Goal: Task Accomplishment & Management: Use online tool/utility

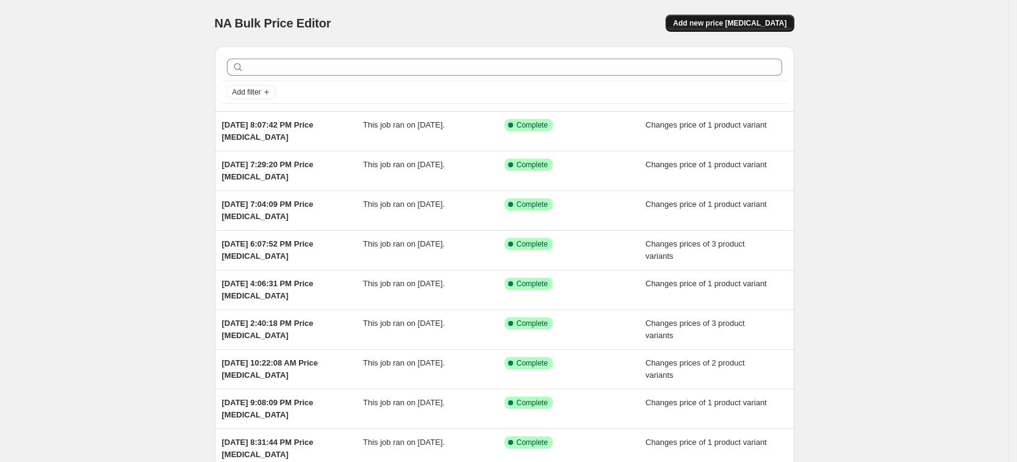
click at [756, 15] on button "Add new price [MEDICAL_DATA]" at bounding box center [730, 23] width 128 height 17
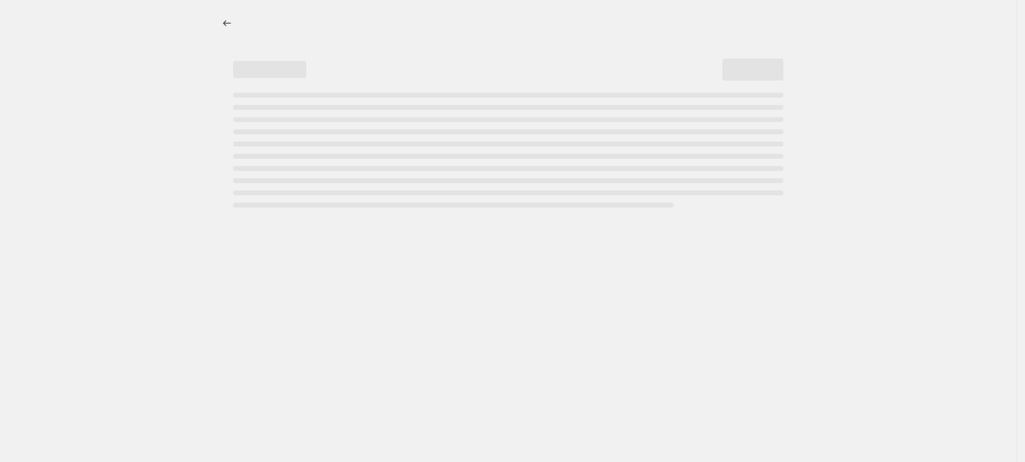
select select "percentage"
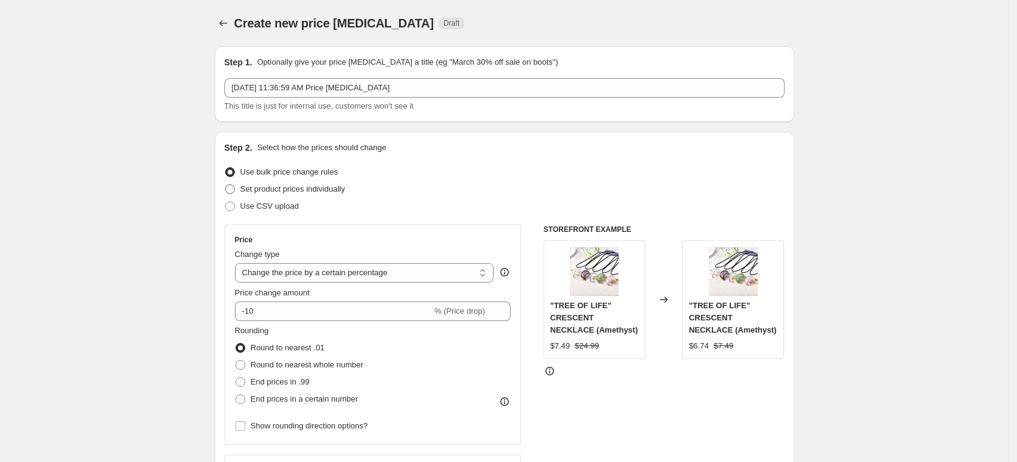
click at [311, 192] on span "Set product prices individually" at bounding box center [292, 188] width 105 height 9
click at [226, 185] on input "Set product prices individually" at bounding box center [225, 184] width 1 height 1
radio input "true"
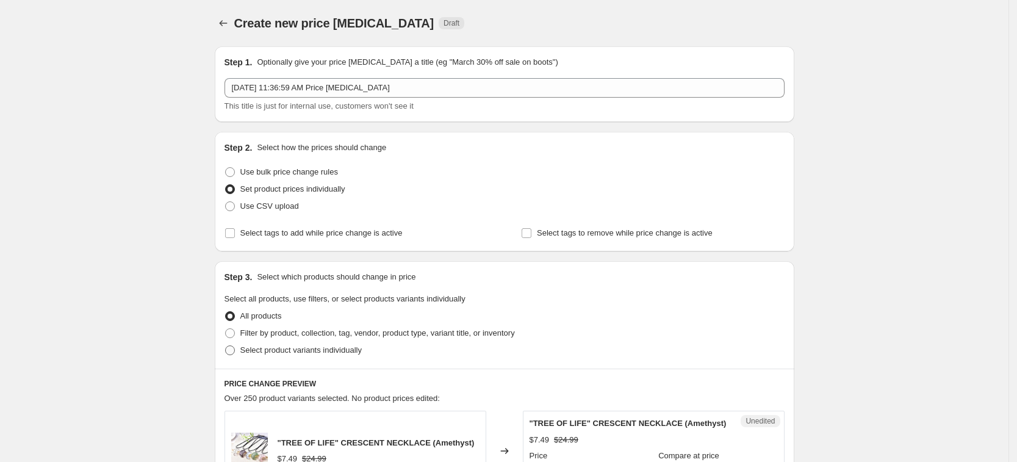
click at [287, 353] on span "Select product variants individually" at bounding box center [300, 349] width 121 height 9
click at [226, 346] on input "Select product variants individually" at bounding box center [225, 345] width 1 height 1
radio input "true"
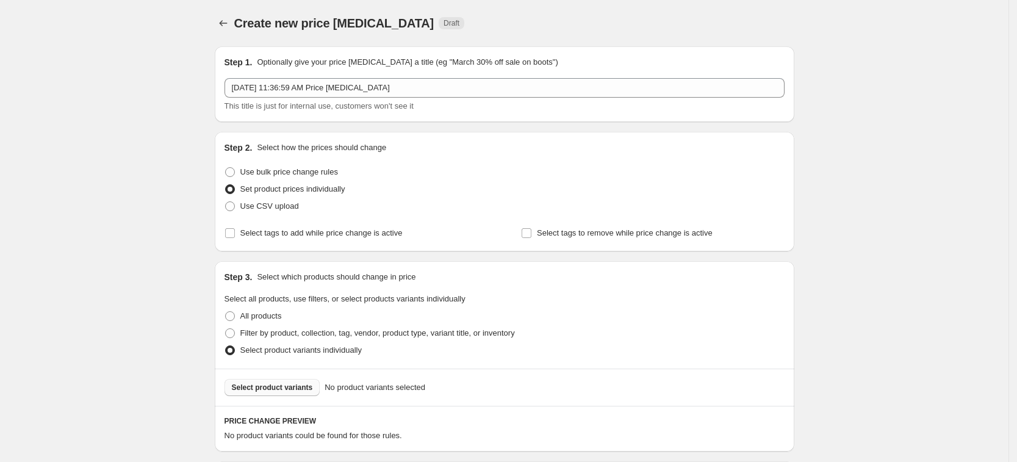
click at [286, 387] on span "Select product variants" at bounding box center [272, 388] width 81 height 10
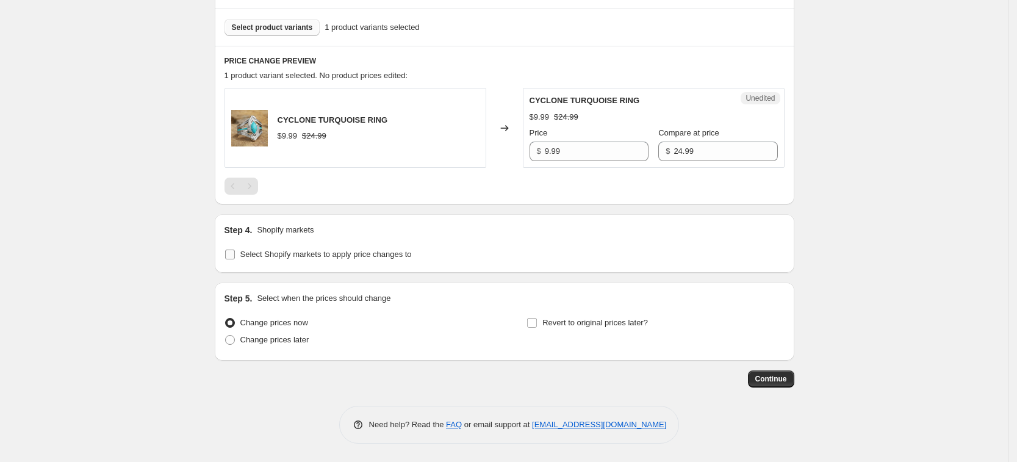
click at [340, 253] on span "Select Shopify markets to apply price changes to" at bounding box center [325, 254] width 171 height 9
click at [235, 253] on input "Select Shopify markets to apply price changes to" at bounding box center [230, 255] width 10 height 10
checkbox input "true"
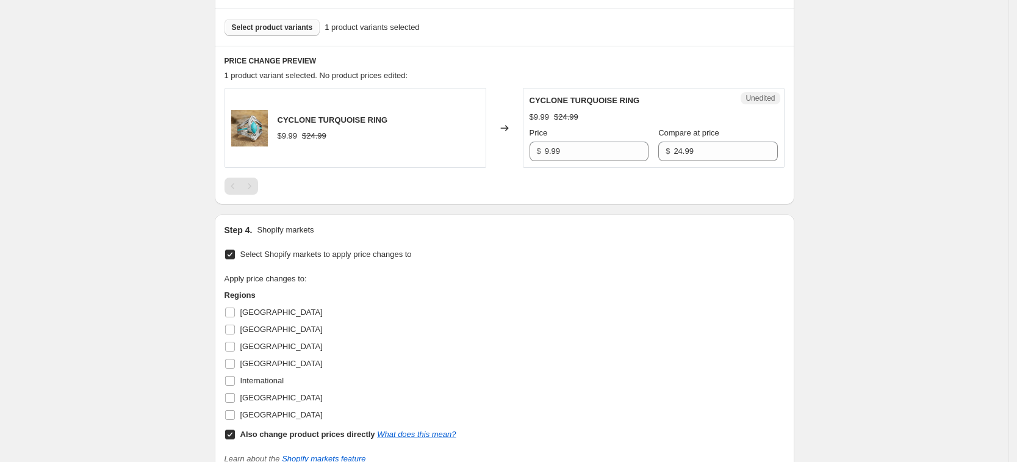
scroll to position [436, 0]
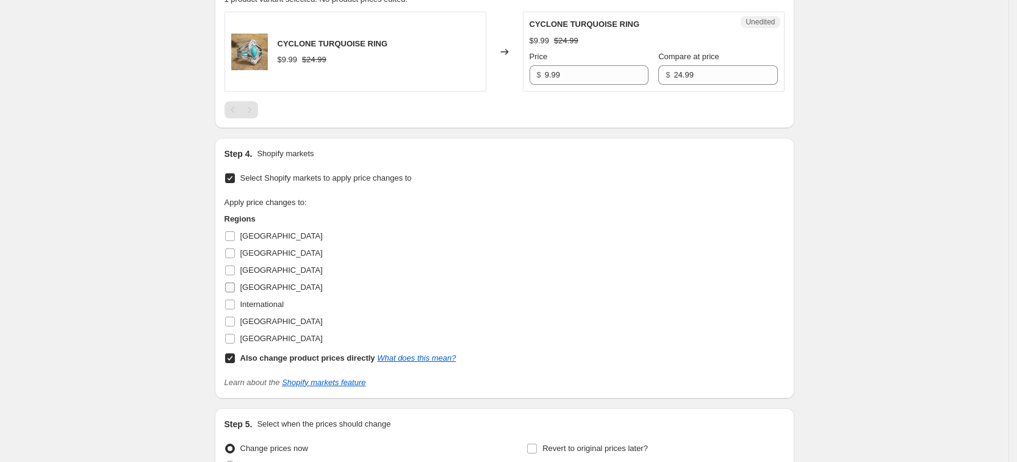
click at [266, 287] on span "Germany" at bounding box center [281, 286] width 82 height 9
click at [235, 287] on input "Germany" at bounding box center [230, 287] width 10 height 10
checkbox input "true"
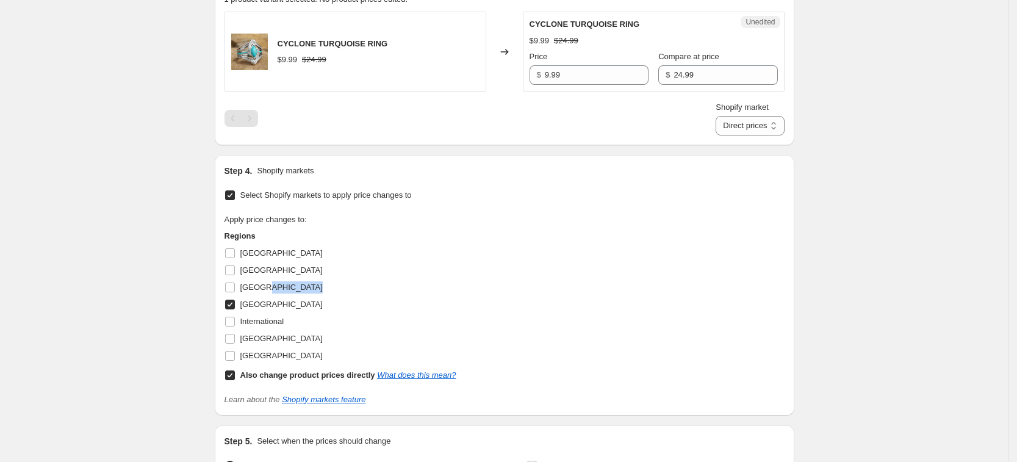
click at [266, 287] on span "France" at bounding box center [281, 286] width 82 height 9
click at [235, 287] on input "France" at bounding box center [230, 287] width 10 height 10
checkbox input "true"
click at [285, 341] on span "United Kingdom" at bounding box center [281, 338] width 82 height 9
click at [235, 341] on input "United Kingdom" at bounding box center [230, 339] width 10 height 10
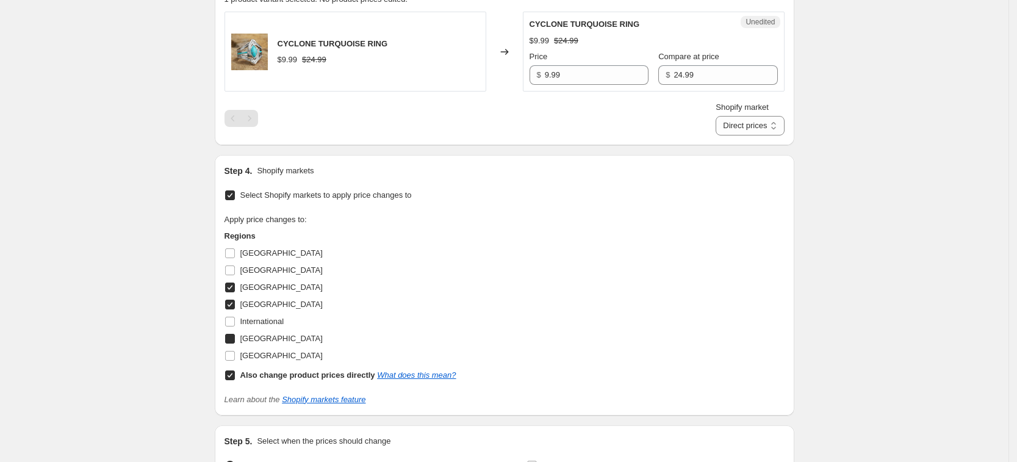
checkbox input "true"
click at [281, 354] on span "United States" at bounding box center [281, 355] width 82 height 9
click at [235, 354] on input "United States" at bounding box center [230, 356] width 10 height 10
checkbox input "true"
click at [286, 375] on b "Also change product prices directly" at bounding box center [307, 374] width 135 height 9
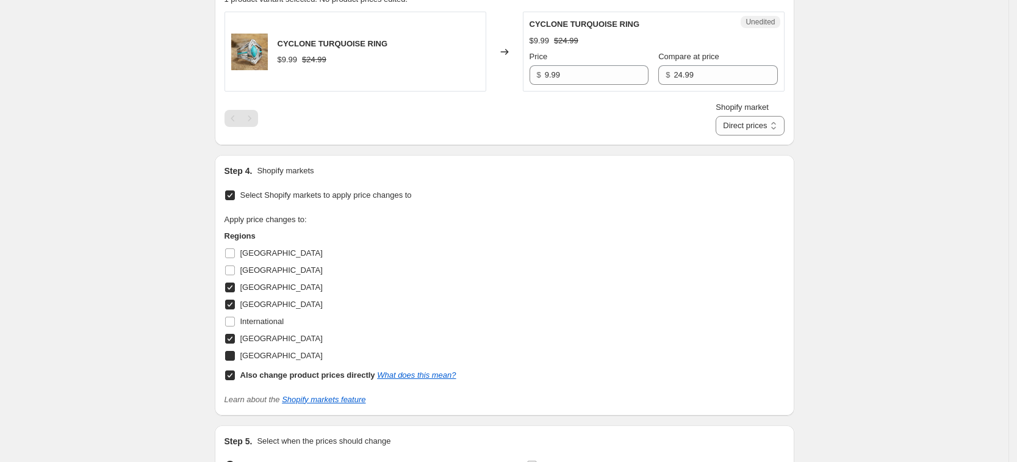
click at [235, 375] on input "Also change product prices directly What does this mean?" at bounding box center [230, 375] width 10 height 10
checkbox input "false"
select select "34367439004"
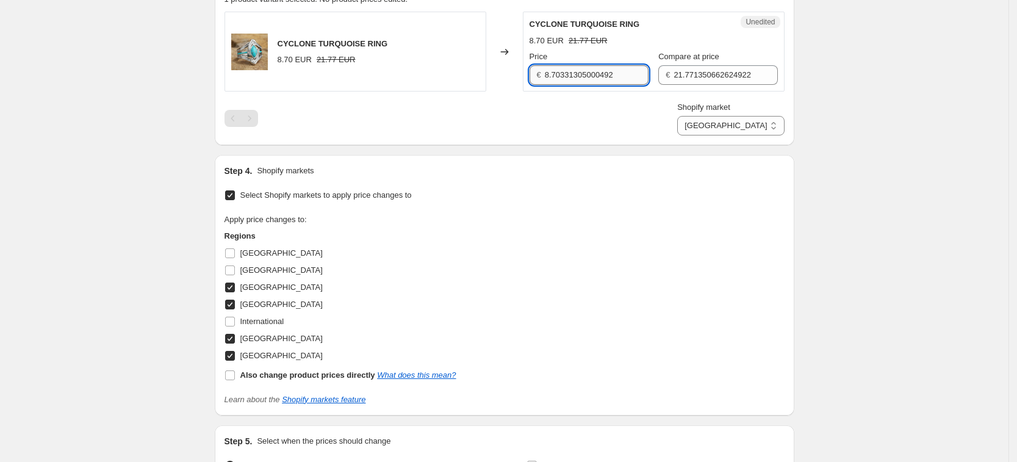
click at [597, 67] on input "8.70331305000492" at bounding box center [597, 75] width 104 height 20
type input "9.99"
click at [674, 73] on input "21.771350662624922" at bounding box center [726, 75] width 104 height 20
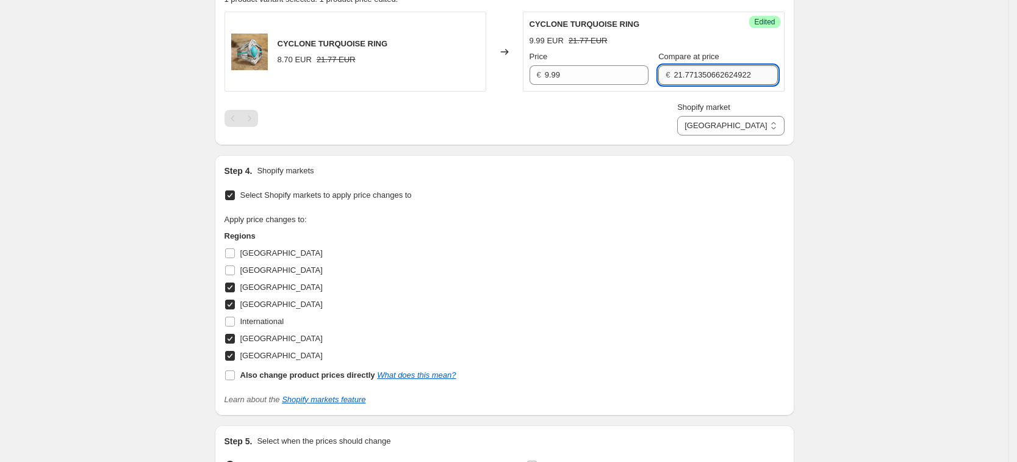
click at [674, 73] on input "21.771350662624922" at bounding box center [726, 75] width 104 height 20
type input "24.99"
click at [677, 113] on div "Shopify market France Germany United Kingdom United States France" at bounding box center [505, 118] width 560 height 34
click at [757, 140] on div "PRICE CHANGE PREVIEW 1 product variant selected. 1 product price edited: CYCLON…" at bounding box center [505, 57] width 580 height 176
click at [754, 131] on select "France Germany United Kingdom United States" at bounding box center [730, 126] width 107 height 20
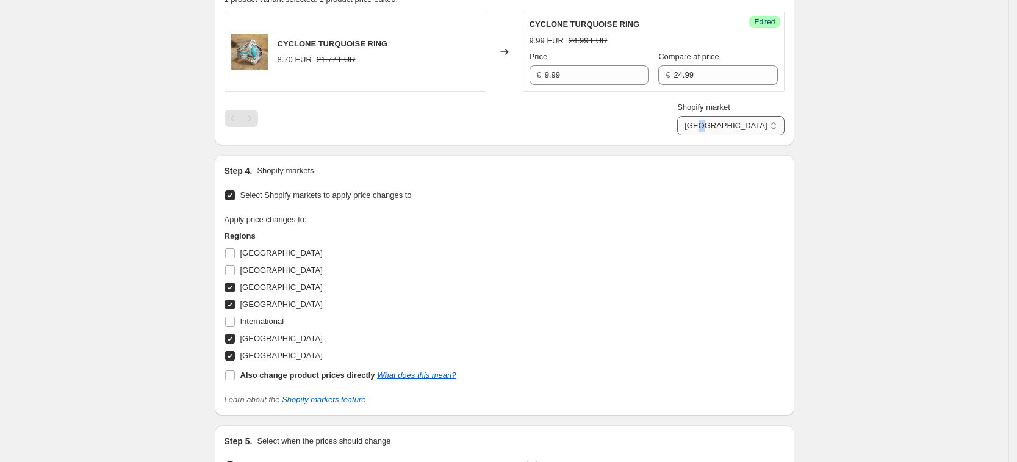
select select "34367406236"
click at [732, 135] on select "France Germany United Kingdom United States" at bounding box center [730, 126] width 107 height 20
click at [551, 57] on div "Price" at bounding box center [589, 57] width 119 height 12
click at [559, 70] on input "8.70331305000492" at bounding box center [597, 75] width 104 height 20
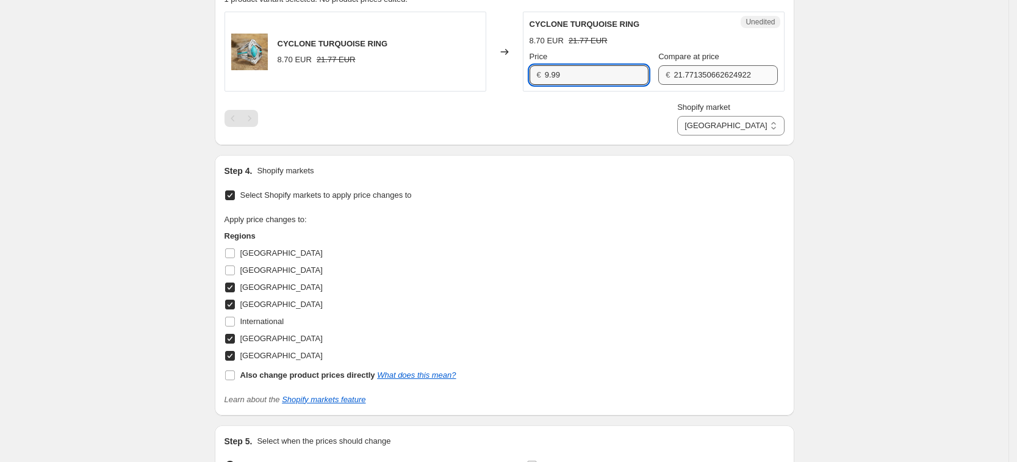
type input "9.99"
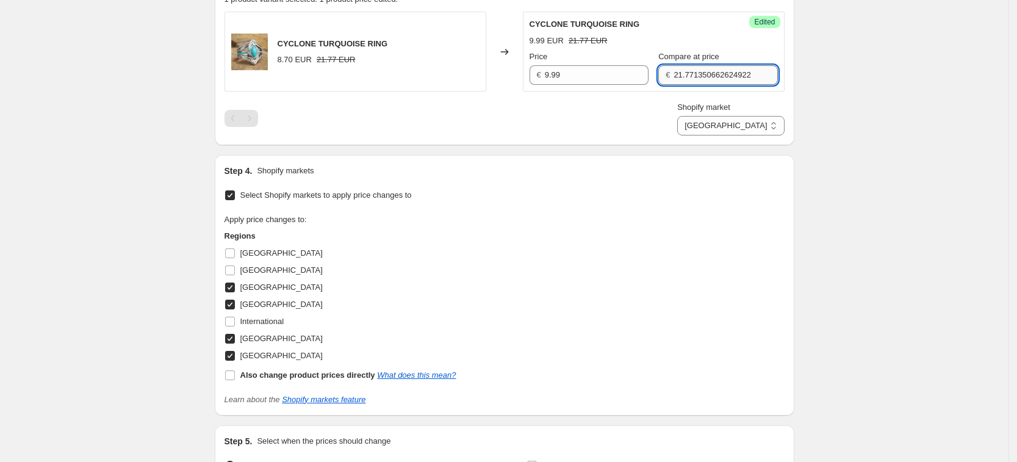
click at [703, 68] on input "21.771350662624922" at bounding box center [726, 75] width 104 height 20
type input "24.99"
click at [645, 121] on div "Shopify market France Germany United Kingdom United States Germany" at bounding box center [505, 118] width 560 height 34
click at [763, 117] on select "France Germany United Kingdom United States" at bounding box center [730, 126] width 107 height 20
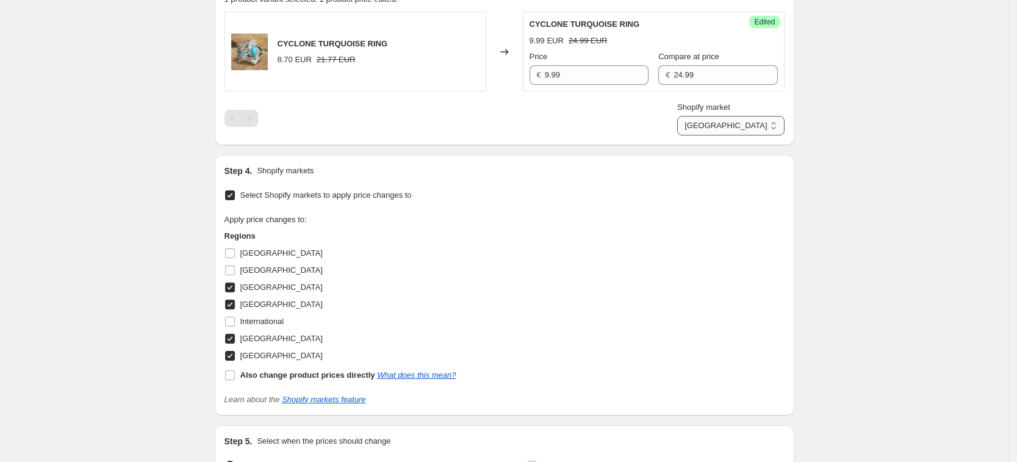
select select "34367209628"
click at [706, 135] on select "France Germany United Kingdom United States" at bounding box center [730, 126] width 107 height 20
click at [604, 70] on input "7.535867923844821" at bounding box center [597, 75] width 104 height 20
type input "9.99"
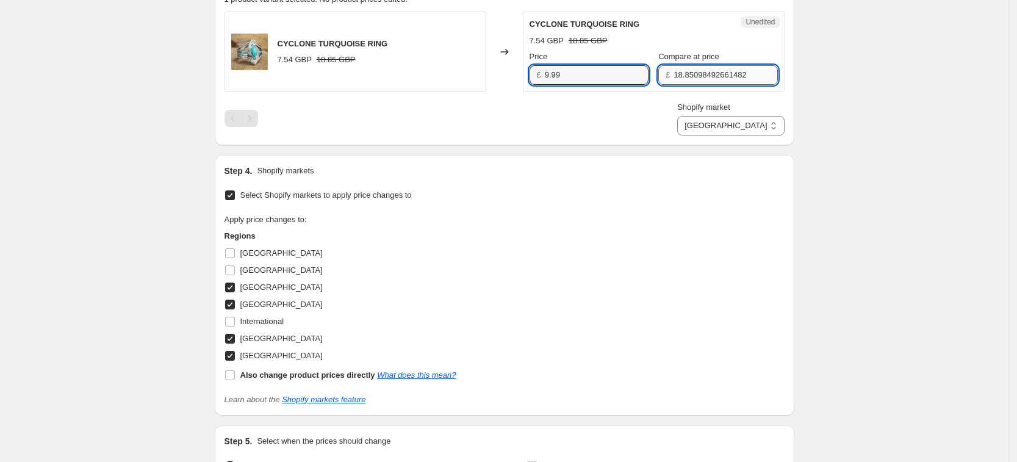
click at [713, 71] on input "18.85098492661482" at bounding box center [726, 75] width 104 height 20
type input "24.99"
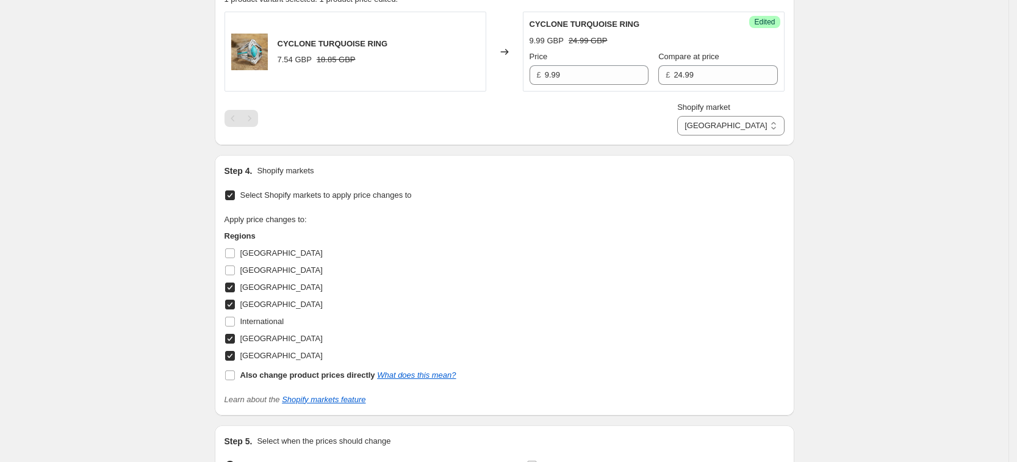
drag, startPoint x: 629, startPoint y: 122, endPoint x: 680, endPoint y: 138, distance: 53.6
click at [629, 122] on div "Shopify market France Germany United Kingdom United States United Kingdom" at bounding box center [505, 118] width 560 height 34
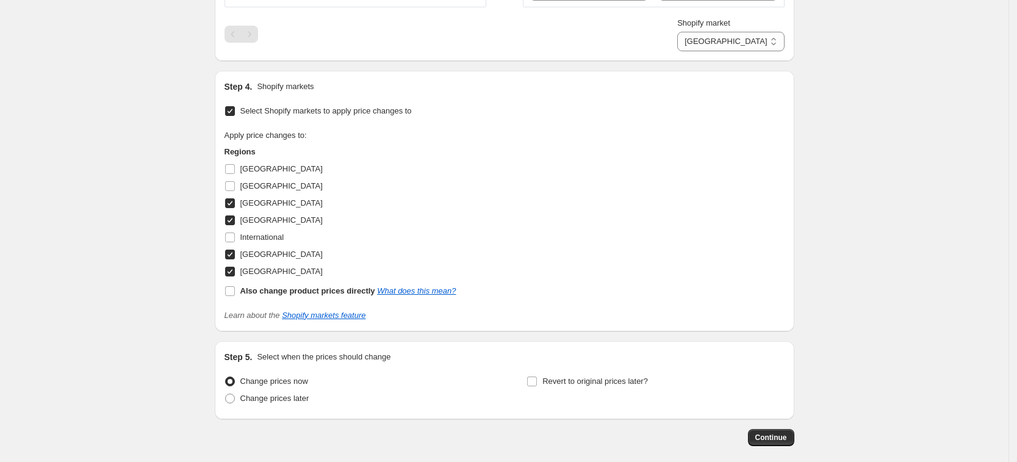
scroll to position [579, 0]
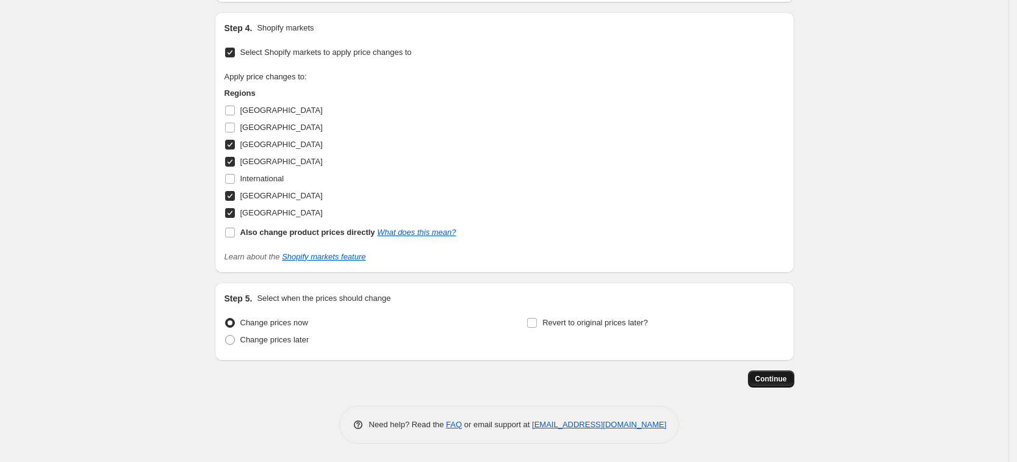
click at [777, 380] on span "Continue" at bounding box center [771, 379] width 32 height 10
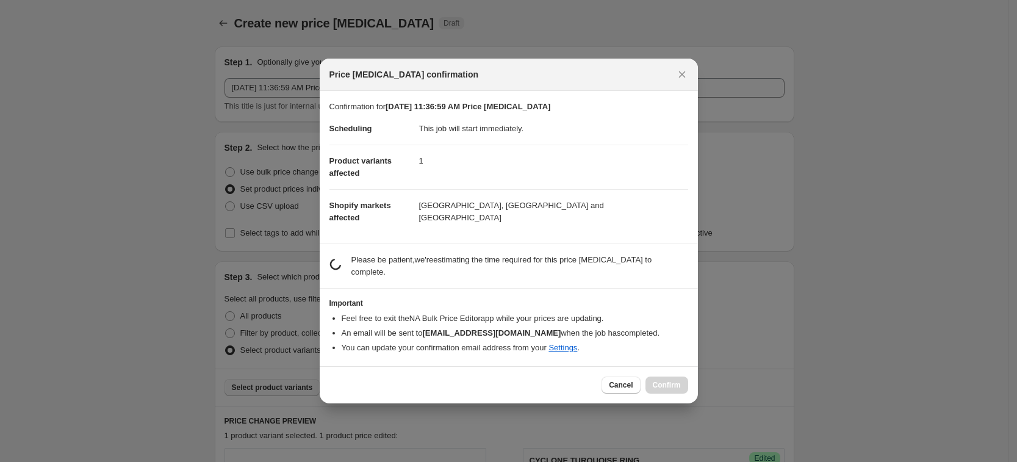
scroll to position [0, 0]
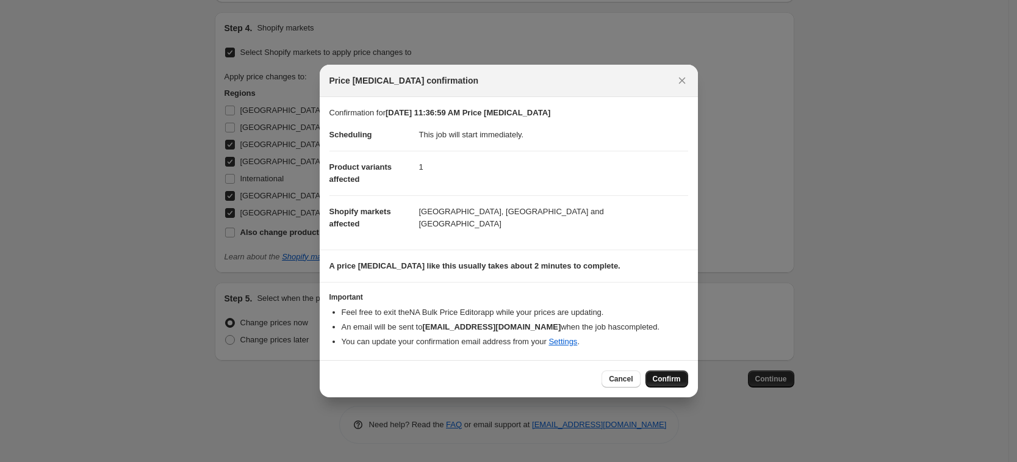
click at [656, 377] on span "Confirm" at bounding box center [667, 379] width 28 height 10
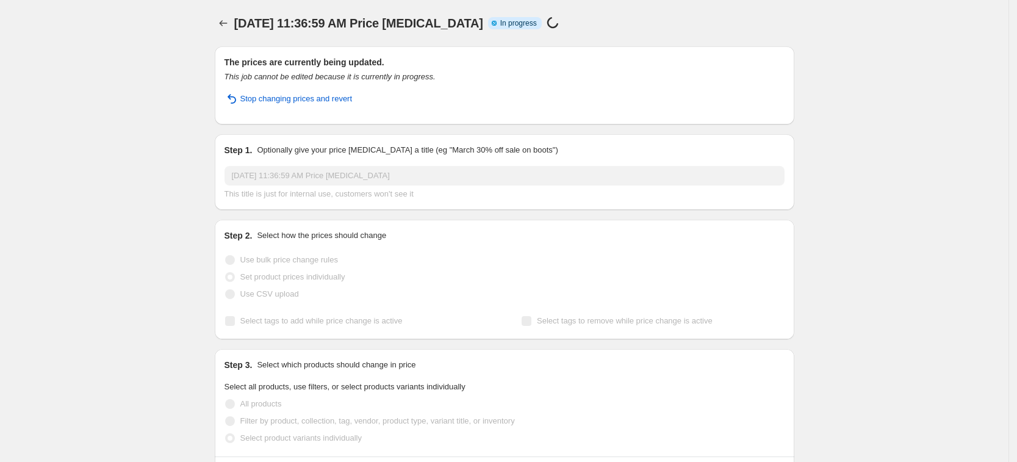
select select "34367209628"
